Goal: Information Seeking & Learning: Learn about a topic

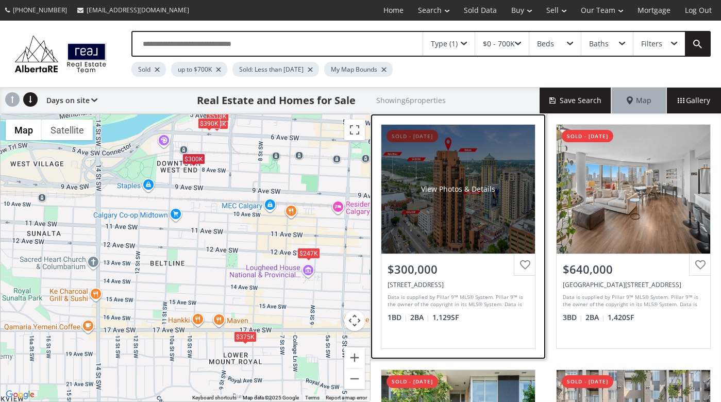
click at [441, 210] on div "View Photos & Details" at bounding box center [458, 189] width 154 height 129
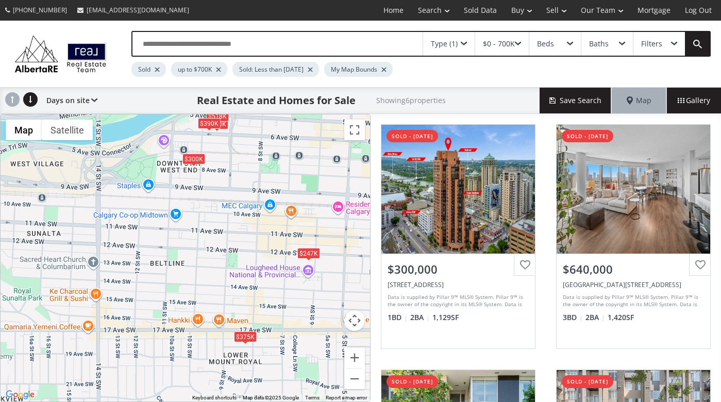
click at [269, 365] on div "To navigate, press the arrow keys. $300K $640K $518K $375K $390K $247K" at bounding box center [185, 257] width 369 height 287
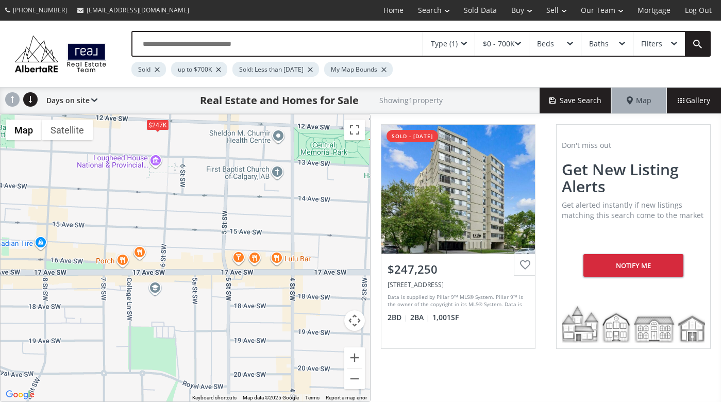
drag, startPoint x: 311, startPoint y: 333, endPoint x: 110, endPoint y: 311, distance: 201.7
click at [110, 311] on div "To navigate, press the arrow keys. $247K" at bounding box center [185, 257] width 369 height 287
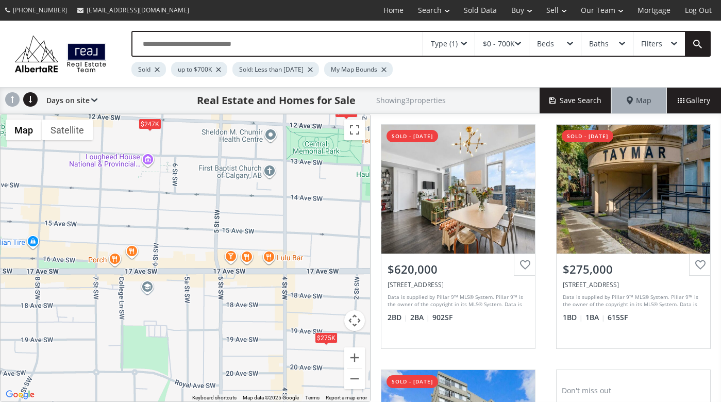
click at [195, 312] on div "To navigate, press the arrow keys. $620K $275K $247K" at bounding box center [185, 257] width 369 height 287
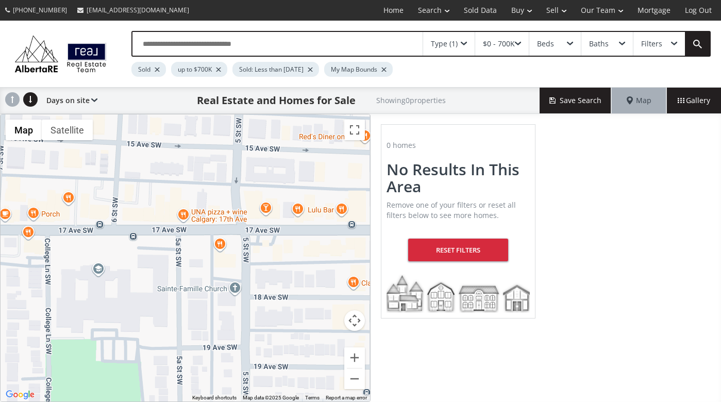
click at [195, 312] on div "To navigate, press the arrow keys." at bounding box center [185, 257] width 369 height 287
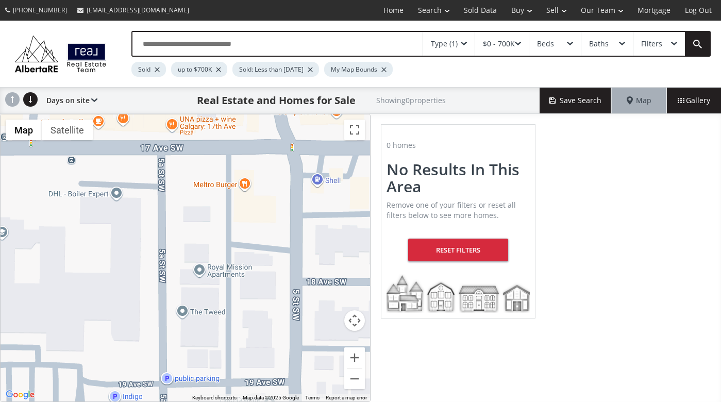
click at [187, 315] on div "To navigate, press the arrow keys." at bounding box center [185, 257] width 369 height 287
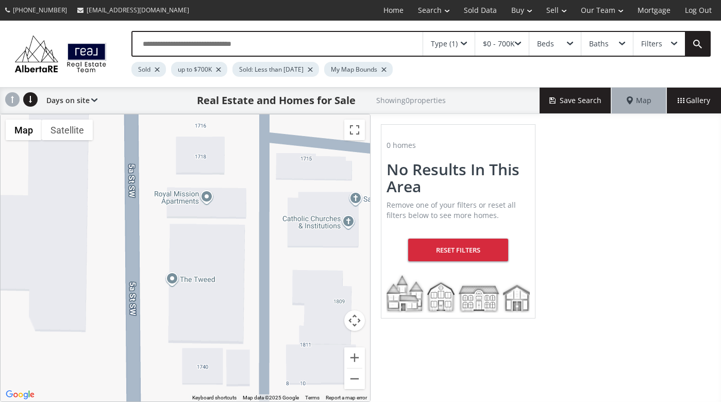
drag, startPoint x: 186, startPoint y: 317, endPoint x: 181, endPoint y: 280, distance: 37.4
click at [181, 280] on div "To navigate, press the arrow keys." at bounding box center [185, 257] width 369 height 287
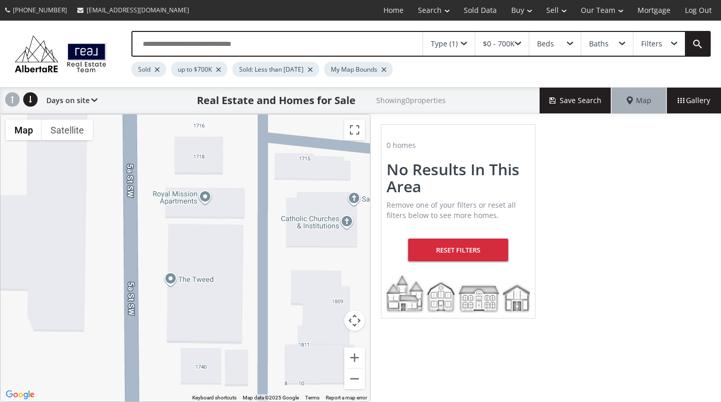
click at [441, 44] on div "Type (1)" at bounding box center [444, 43] width 27 height 7
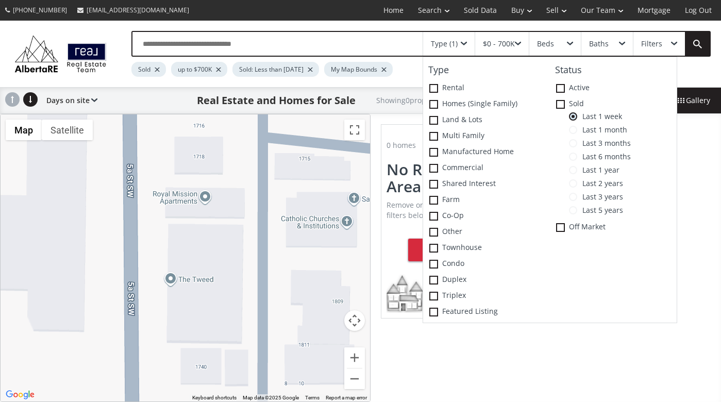
click at [575, 181] on span at bounding box center [573, 183] width 8 height 8
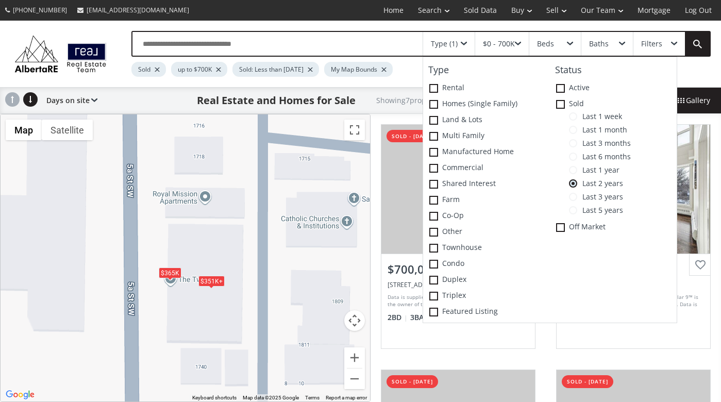
click at [398, 23] on div "Type (1) Type Rental Homes (Single Family) Land & Lots Multi family Manufacture…" at bounding box center [360, 54] width 721 height 66
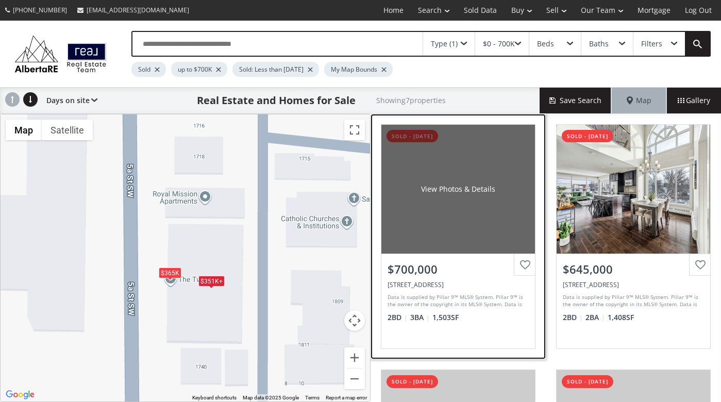
click at [394, 228] on div "View Photos & Details" at bounding box center [458, 189] width 154 height 129
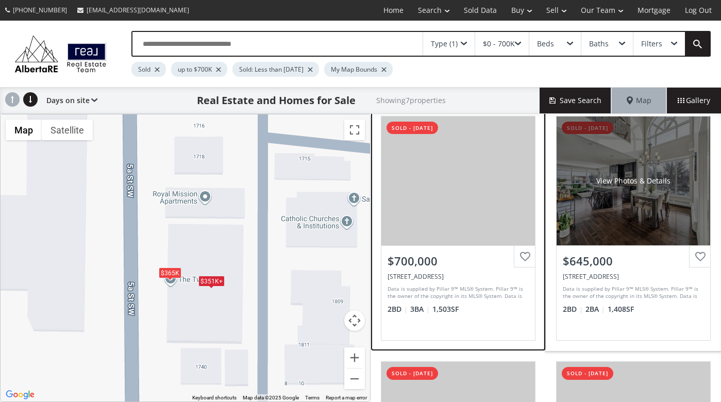
scroll to position [9, 0]
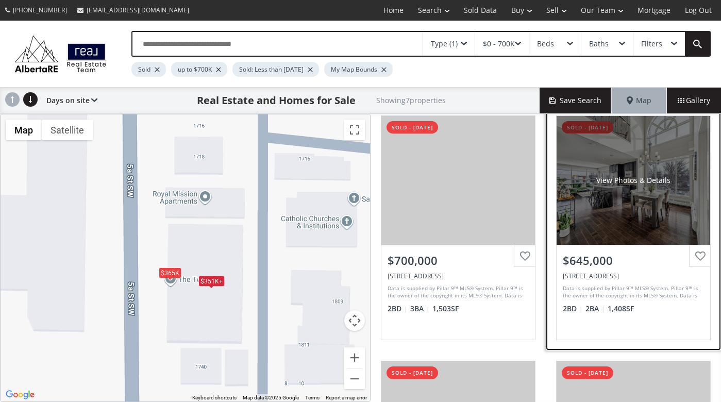
click at [609, 157] on div "View Photos & Details" at bounding box center [633, 180] width 154 height 129
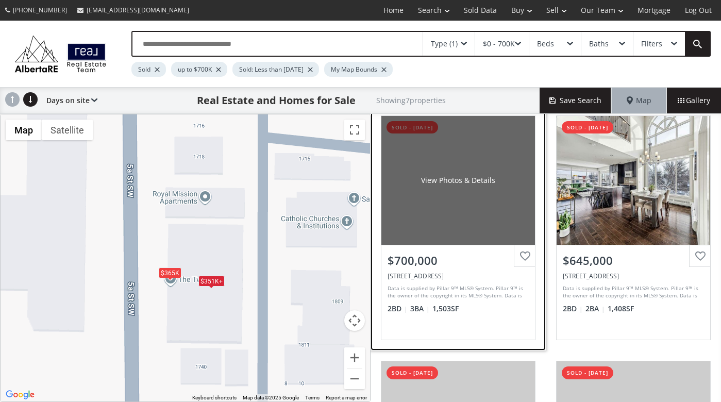
click at [441, 191] on div "View Photos & Details" at bounding box center [458, 180] width 154 height 129
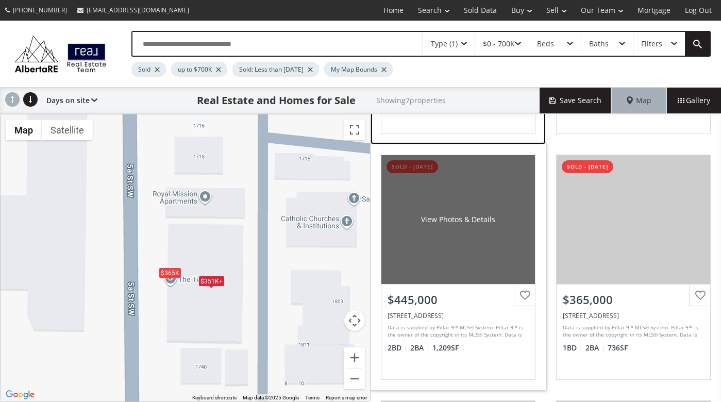
scroll to position [217, 0]
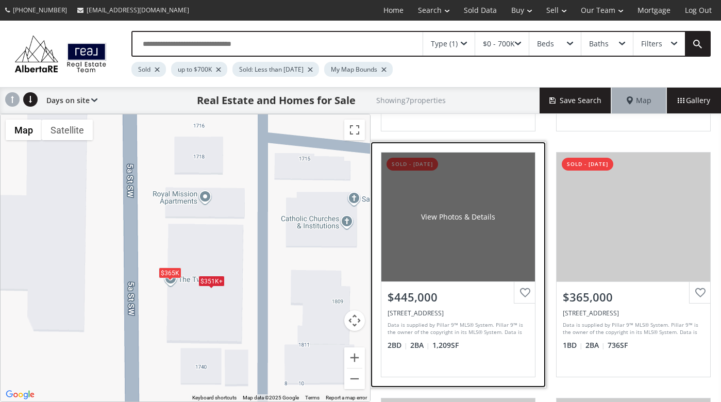
click at [439, 201] on div "View Photos & Details" at bounding box center [458, 216] width 154 height 129
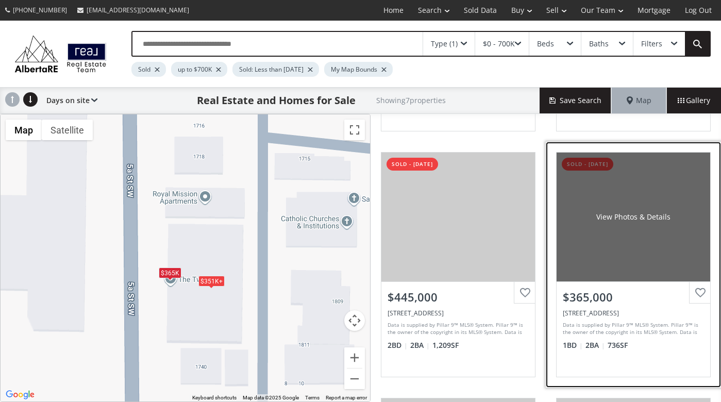
click at [591, 261] on div "View Photos & Details" at bounding box center [633, 216] width 154 height 129
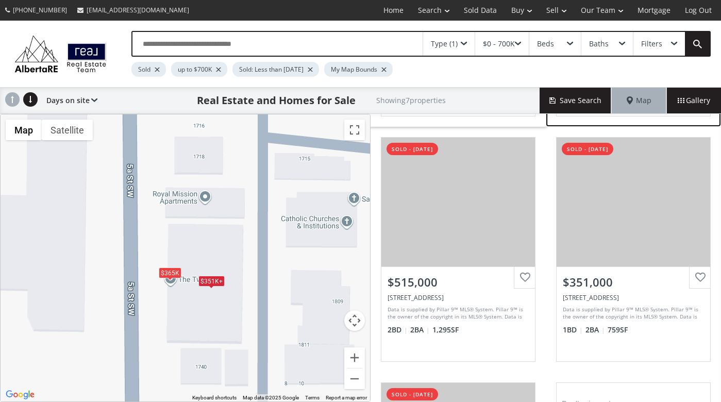
scroll to position [481, 0]
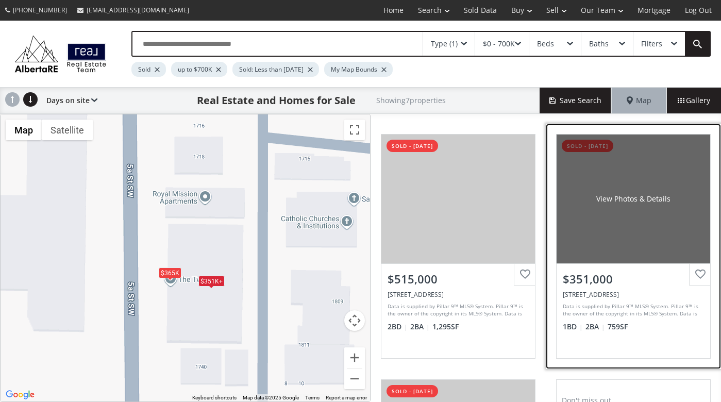
click at [619, 245] on div "View Photos & Details" at bounding box center [633, 198] width 154 height 129
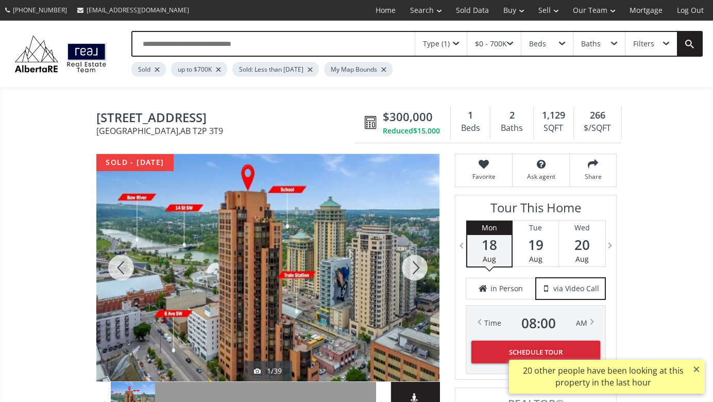
click at [415, 264] on div at bounding box center [414, 267] width 49 height 227
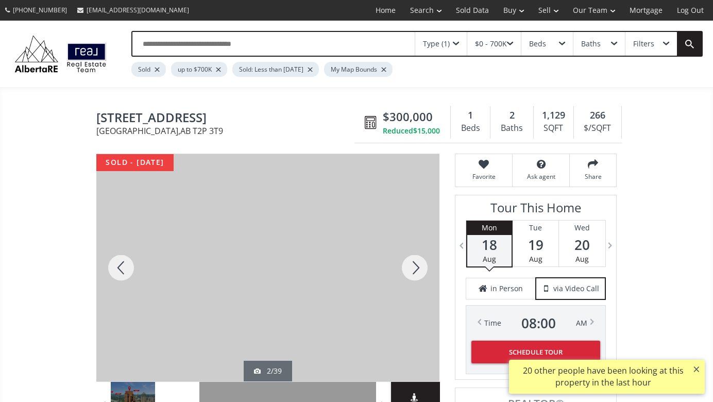
click at [415, 264] on div at bounding box center [414, 267] width 49 height 227
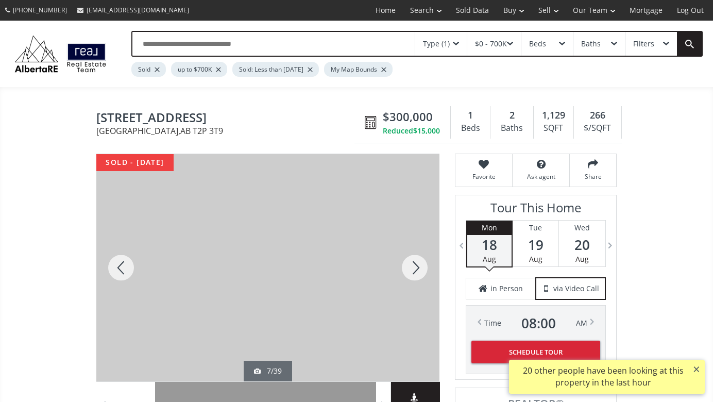
click at [415, 264] on div at bounding box center [414, 267] width 49 height 227
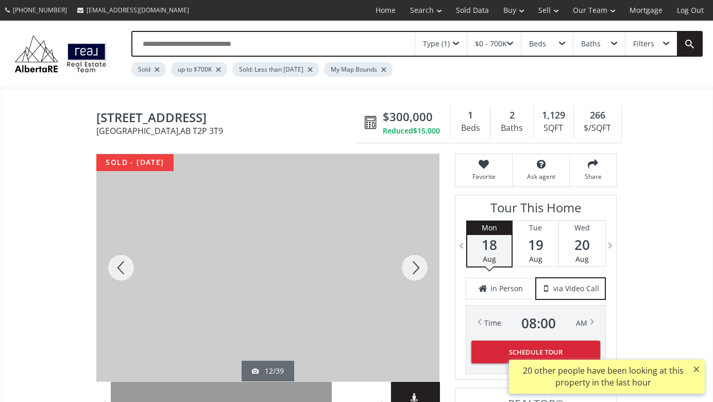
click at [415, 264] on div at bounding box center [414, 267] width 49 height 227
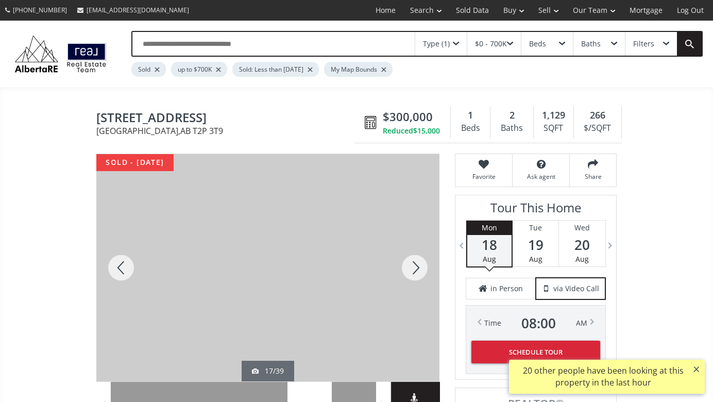
click at [415, 264] on div at bounding box center [414, 267] width 49 height 227
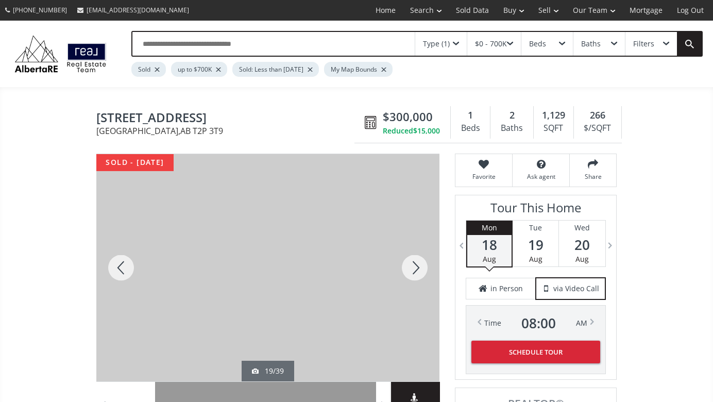
click at [415, 264] on div at bounding box center [414, 267] width 49 height 227
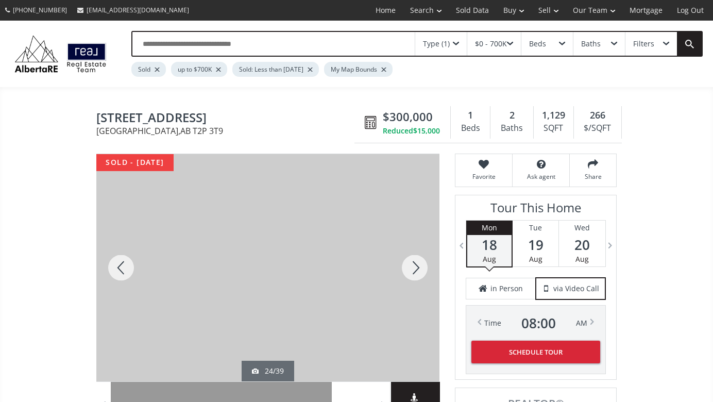
click at [415, 264] on div at bounding box center [414, 267] width 49 height 227
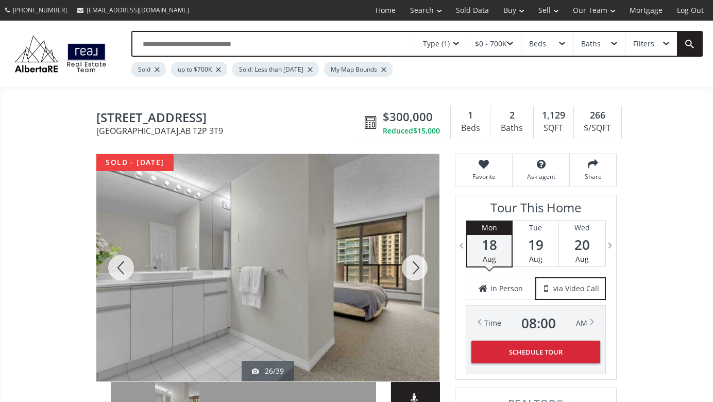
click at [415, 264] on div at bounding box center [414, 267] width 49 height 227
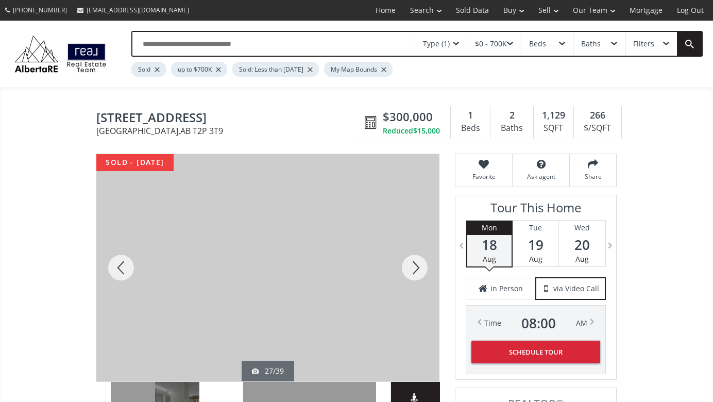
click at [415, 264] on div at bounding box center [414, 267] width 49 height 227
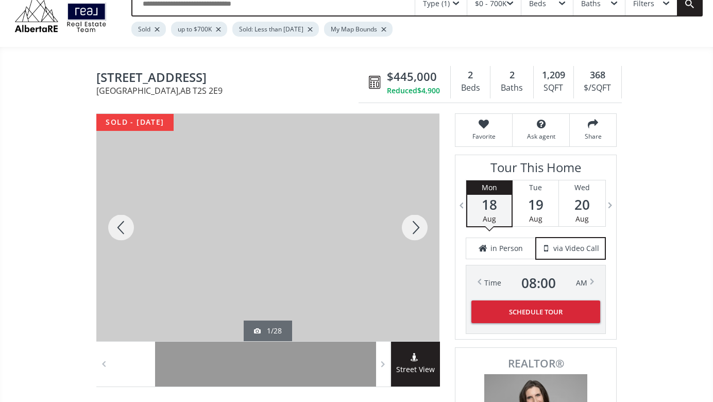
scroll to position [41, 0]
click at [415, 224] on div at bounding box center [414, 226] width 49 height 227
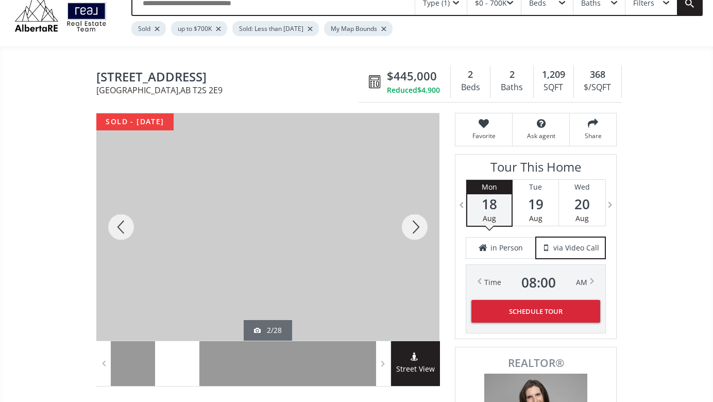
click at [415, 224] on div at bounding box center [414, 226] width 49 height 227
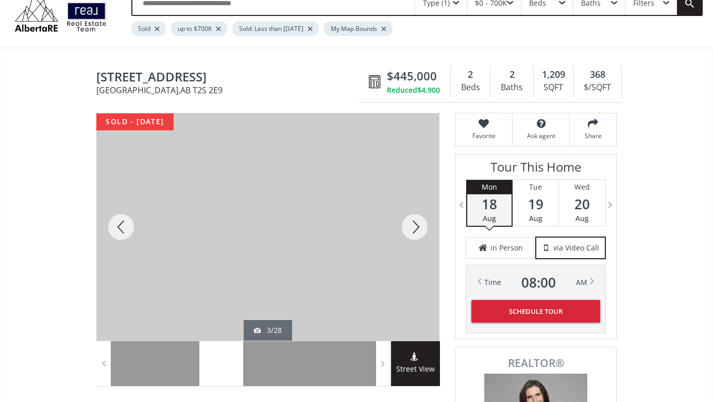
click at [415, 224] on div at bounding box center [414, 226] width 49 height 227
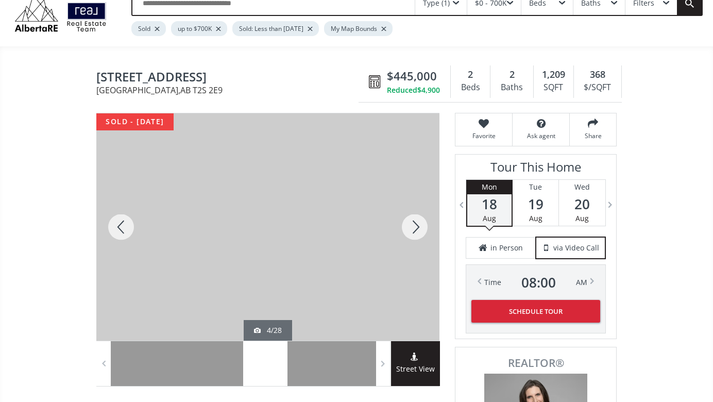
click at [415, 224] on div at bounding box center [414, 226] width 49 height 227
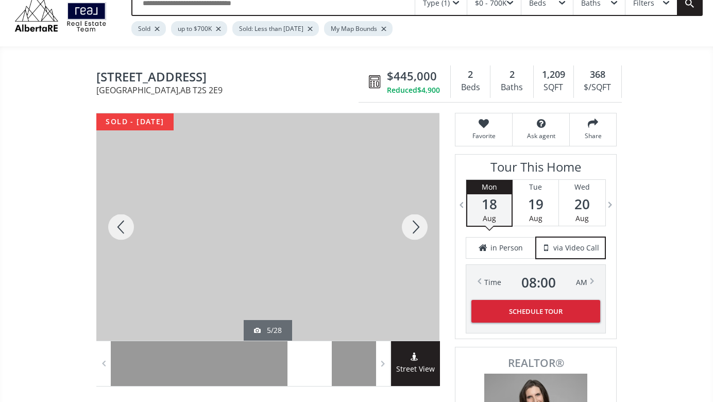
click at [415, 224] on div at bounding box center [414, 226] width 49 height 227
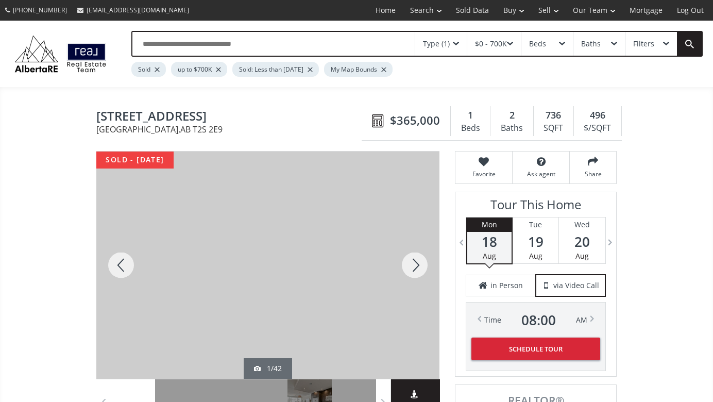
click at [417, 264] on div at bounding box center [414, 264] width 49 height 227
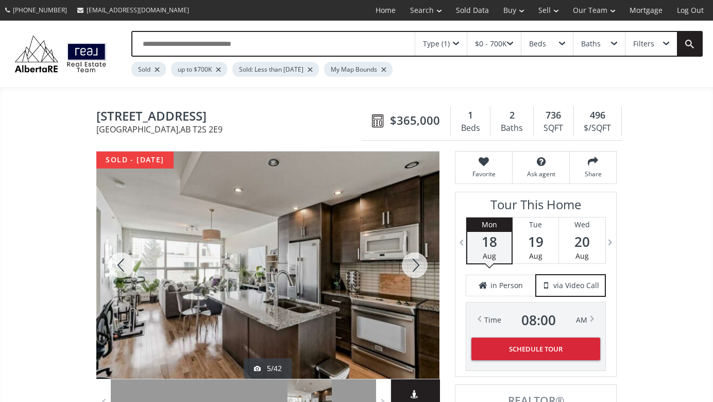
click at [417, 264] on div at bounding box center [414, 264] width 49 height 227
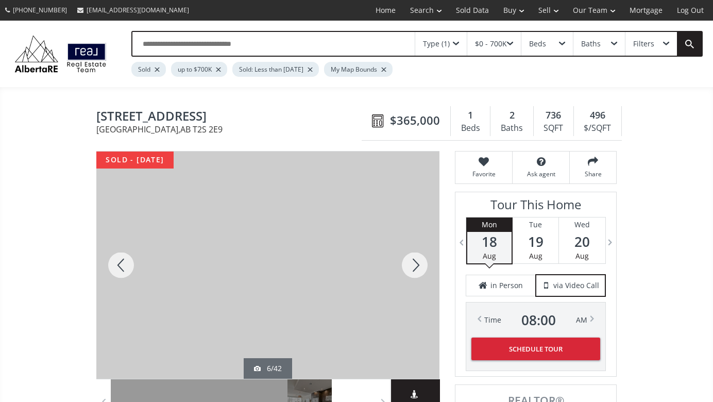
click at [417, 264] on div at bounding box center [414, 264] width 49 height 227
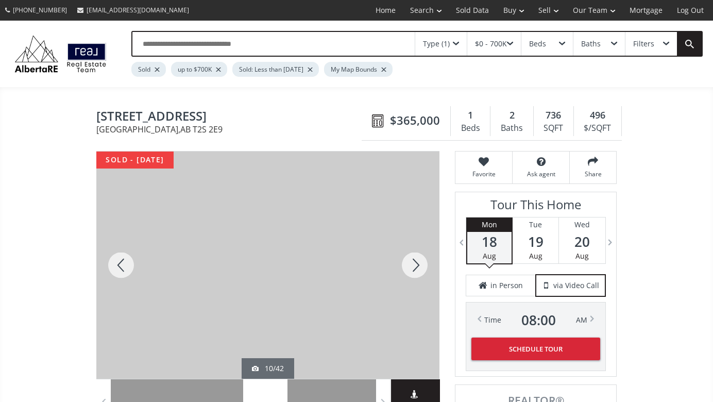
click at [417, 264] on div at bounding box center [414, 264] width 49 height 227
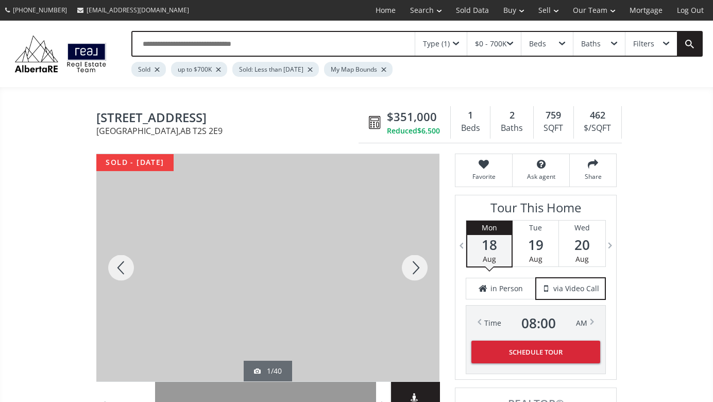
click at [416, 262] on div at bounding box center [414, 267] width 49 height 227
